Goal: Information Seeking & Learning: Learn about a topic

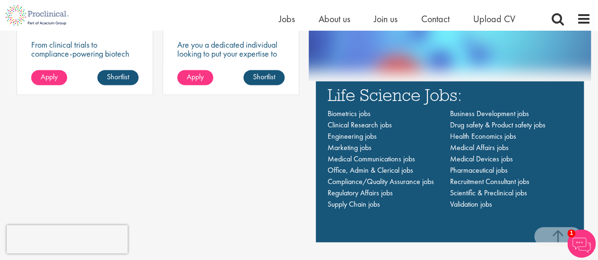
scroll to position [615, 0]
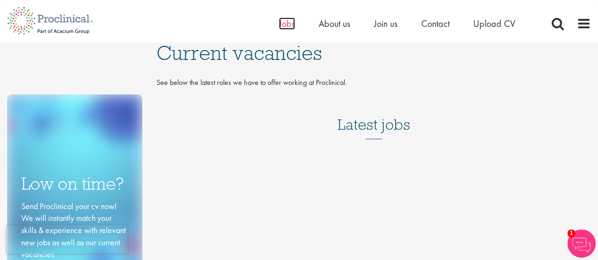
click at [284, 22] on span "Jobs" at bounding box center [287, 23] width 16 height 12
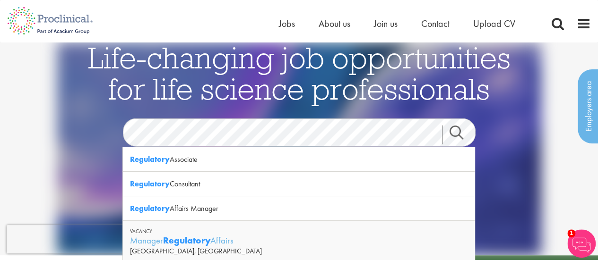
click at [451, 137] on link "Search" at bounding box center [462, 135] width 41 height 19
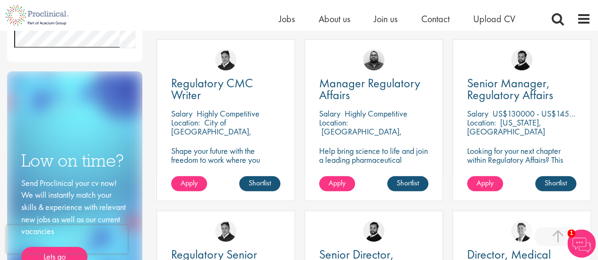
scroll to position [331, 0]
